Goal: Transaction & Acquisition: Purchase product/service

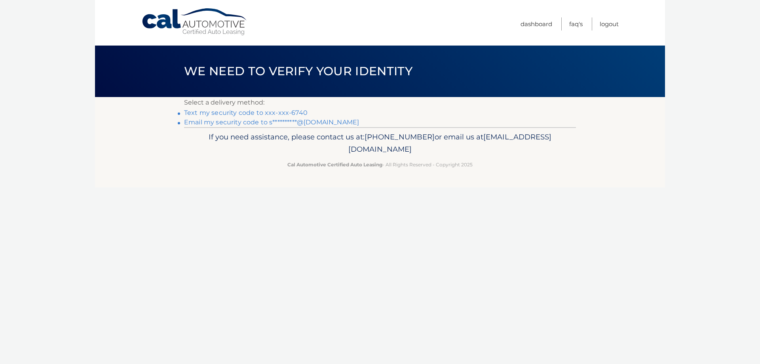
click at [288, 111] on link "Text my security code to xxx-xxx-6740" at bounding box center [246, 113] width 124 height 8
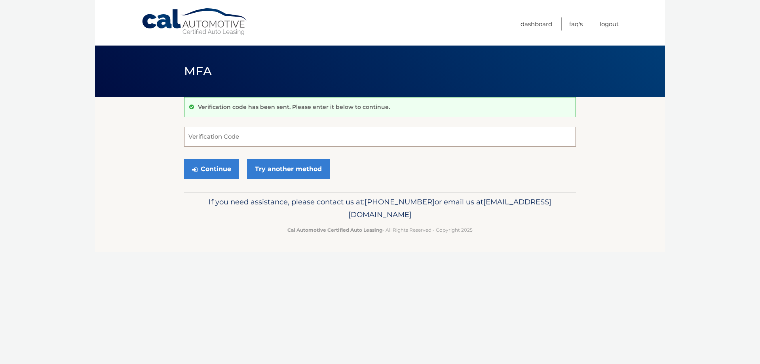
click at [285, 133] on input "Verification Code" at bounding box center [380, 137] width 392 height 20
type input "117647"
click at [184, 159] on button "Continue" at bounding box center [211, 169] width 55 height 20
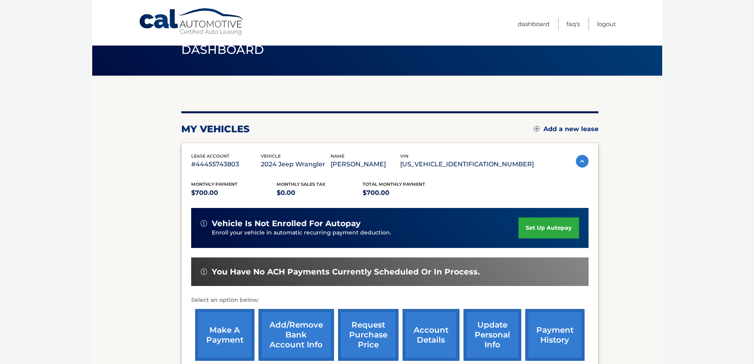
scroll to position [40, 0]
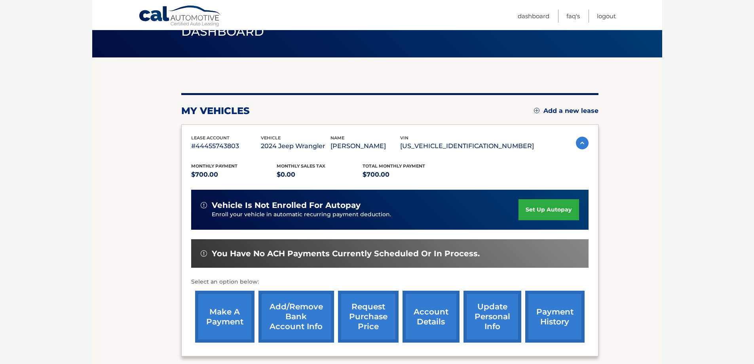
click at [239, 304] on link "make a payment" at bounding box center [224, 317] width 59 height 52
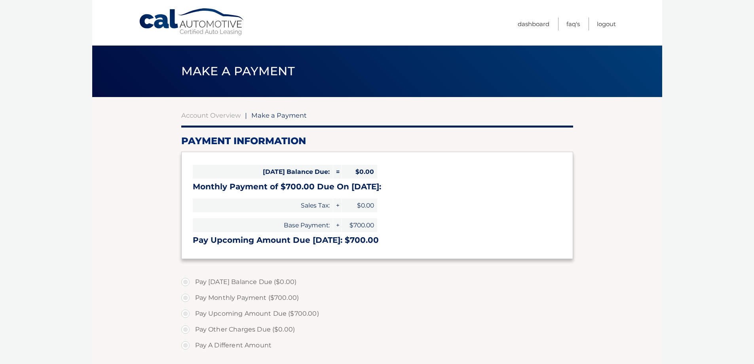
select select "MzFlZmI0NzQtZjdlZi00YTRiLTkzMjktZDUyZTJhOTNmNGNk"
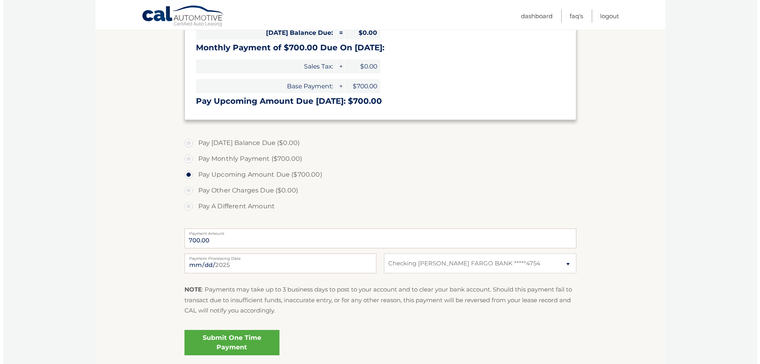
scroll to position [158, 0]
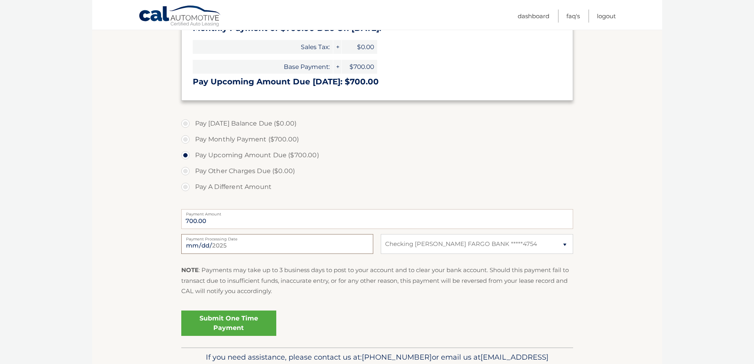
click at [225, 249] on input "2025-08-12" at bounding box center [277, 244] width 192 height 20
type input "2025-08-18"
click at [251, 323] on link "Submit One Time Payment" at bounding box center [228, 322] width 95 height 25
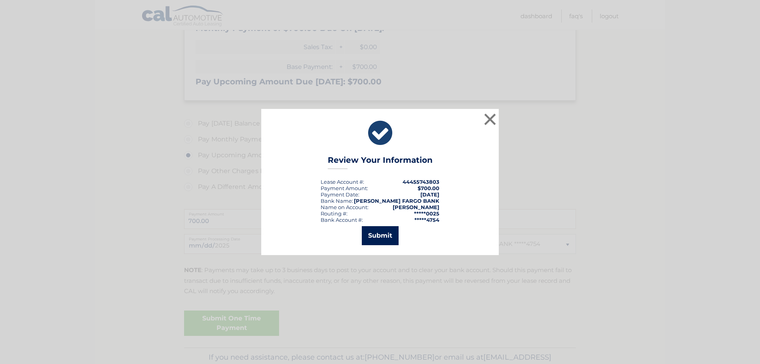
click at [388, 232] on button "Submit" at bounding box center [380, 235] width 37 height 19
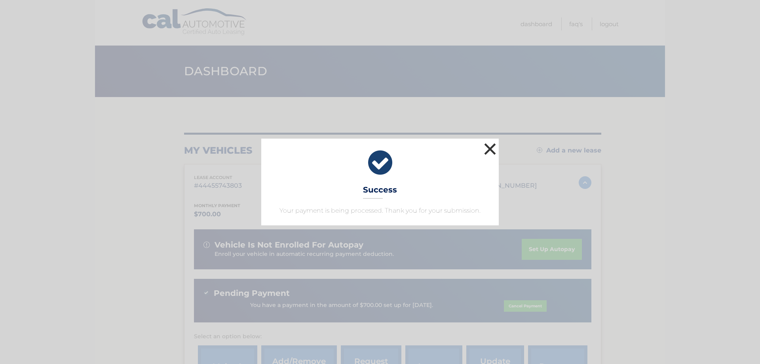
click at [484, 147] on button "×" at bounding box center [490, 149] width 16 height 16
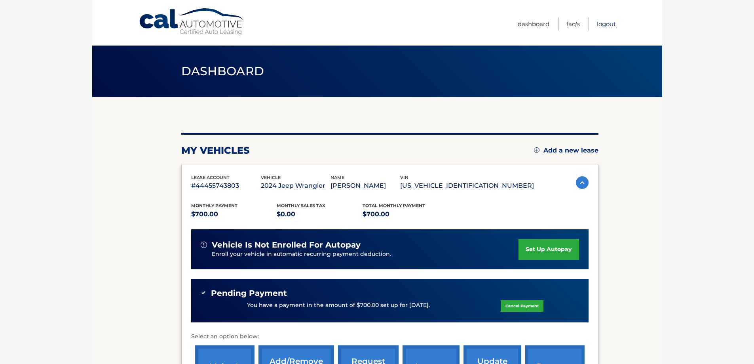
click at [602, 28] on link "Logout" at bounding box center [606, 23] width 19 height 13
